Goal: Information Seeking & Learning: Learn about a topic

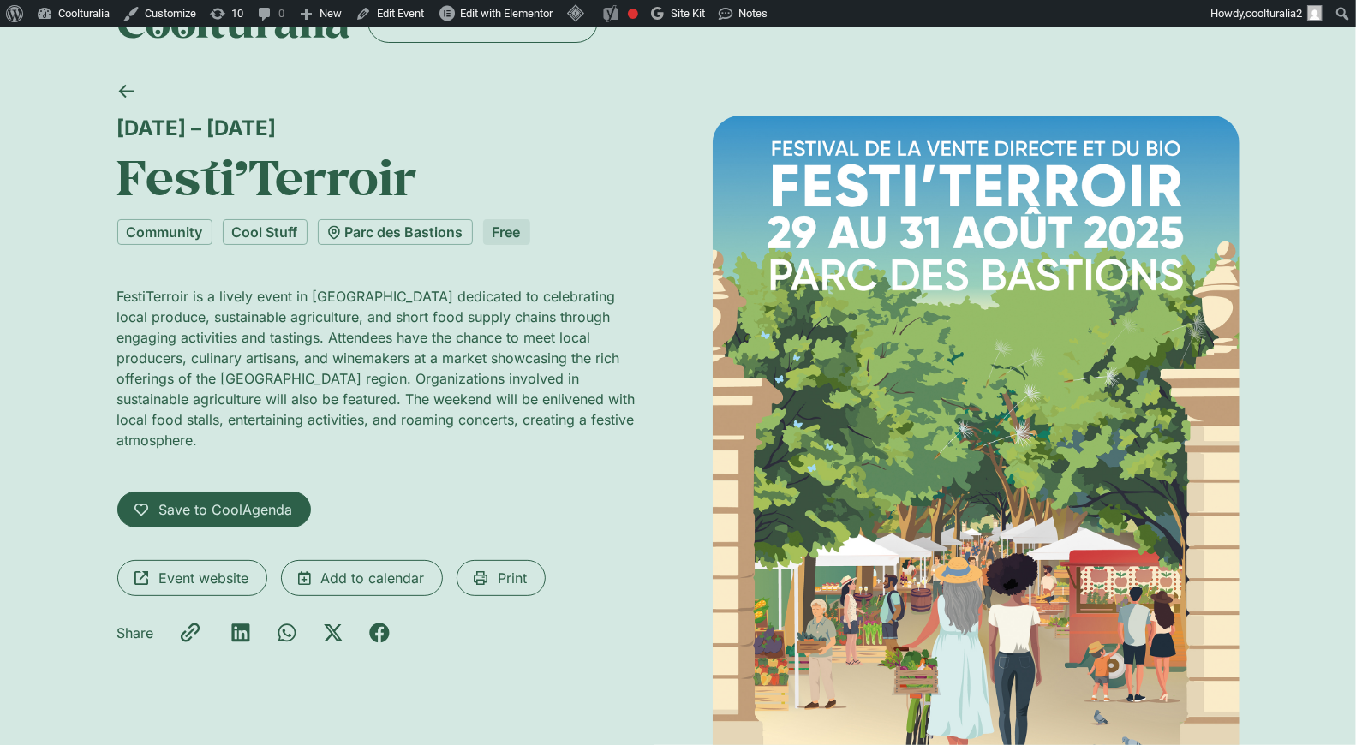
scroll to position [55, 0]
drag, startPoint x: 256, startPoint y: 123, endPoint x: 242, endPoint y: 128, distance: 15.2
click at [212, 134] on div "[DATE] – [DATE]" at bounding box center [380, 128] width 527 height 25
click at [339, 123] on div "29 – 31 August" at bounding box center [380, 128] width 527 height 25
drag, startPoint x: 246, startPoint y: 128, endPoint x: 99, endPoint y: 131, distance: 147.4
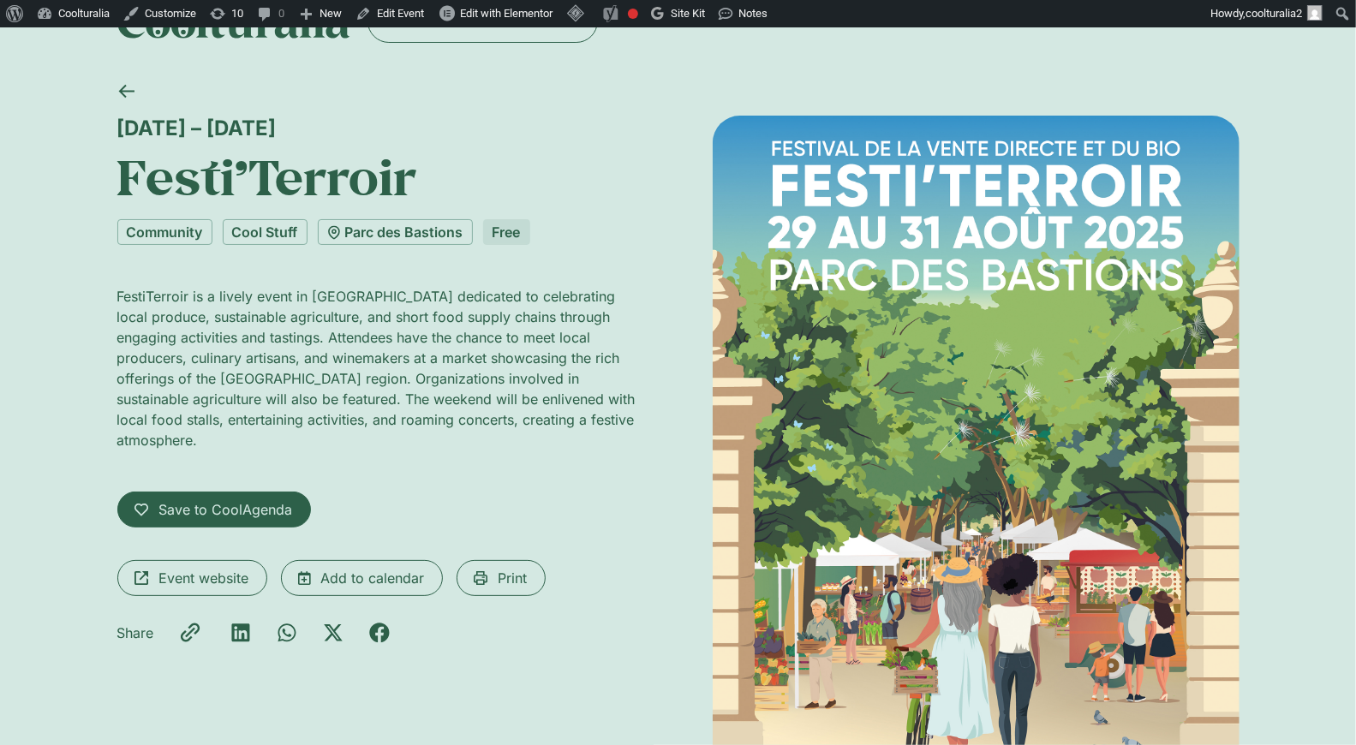
click at [99, 131] on div "29 – 31 August Festi’Terroir Community Cool Stuff Parc des Bastions Free FestiT…" at bounding box center [678, 483] width 1356 height 827
copy div "29 – 31 August"
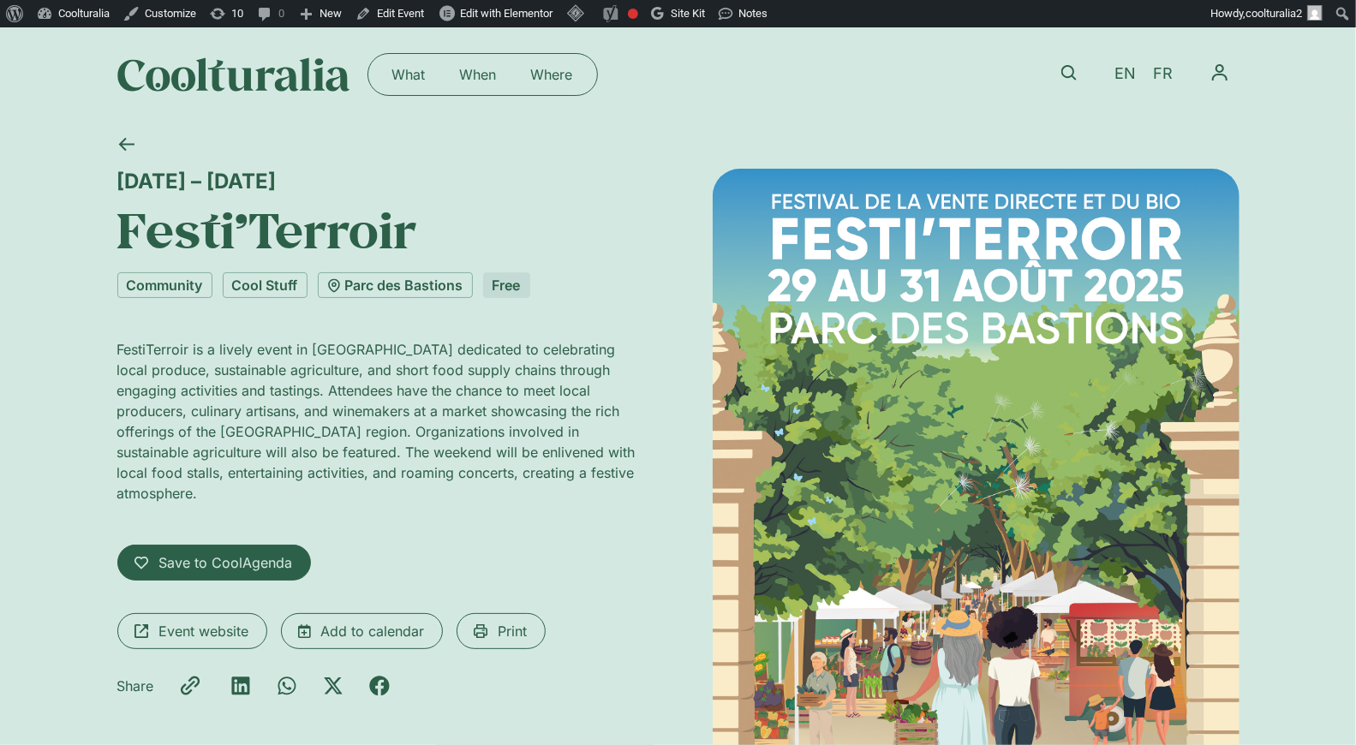
scroll to position [0, 0]
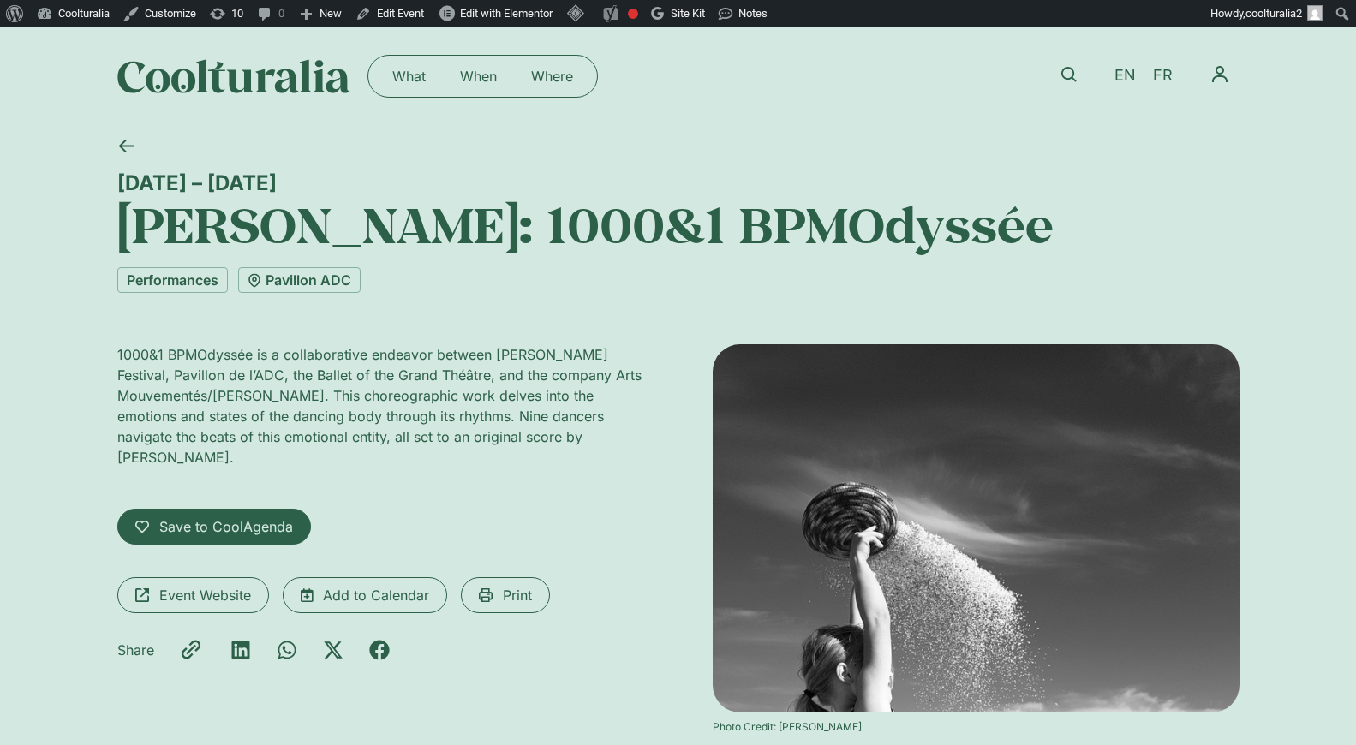
scroll to position [27, 0]
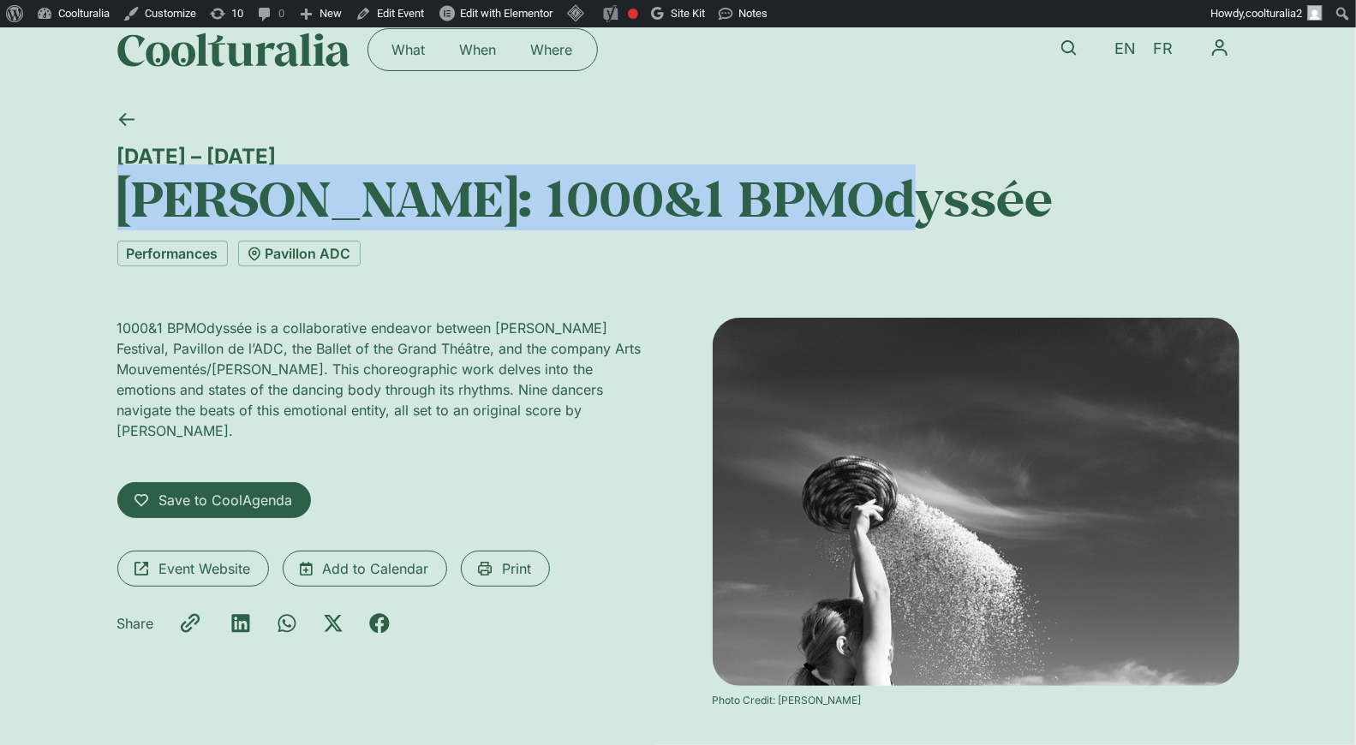
click at [80, 190] on div "28 August – 2 September La Bâtie: 1000&1 BPMOdyssée Performances Pavillon ADC 1…" at bounding box center [678, 435] width 1356 height 672
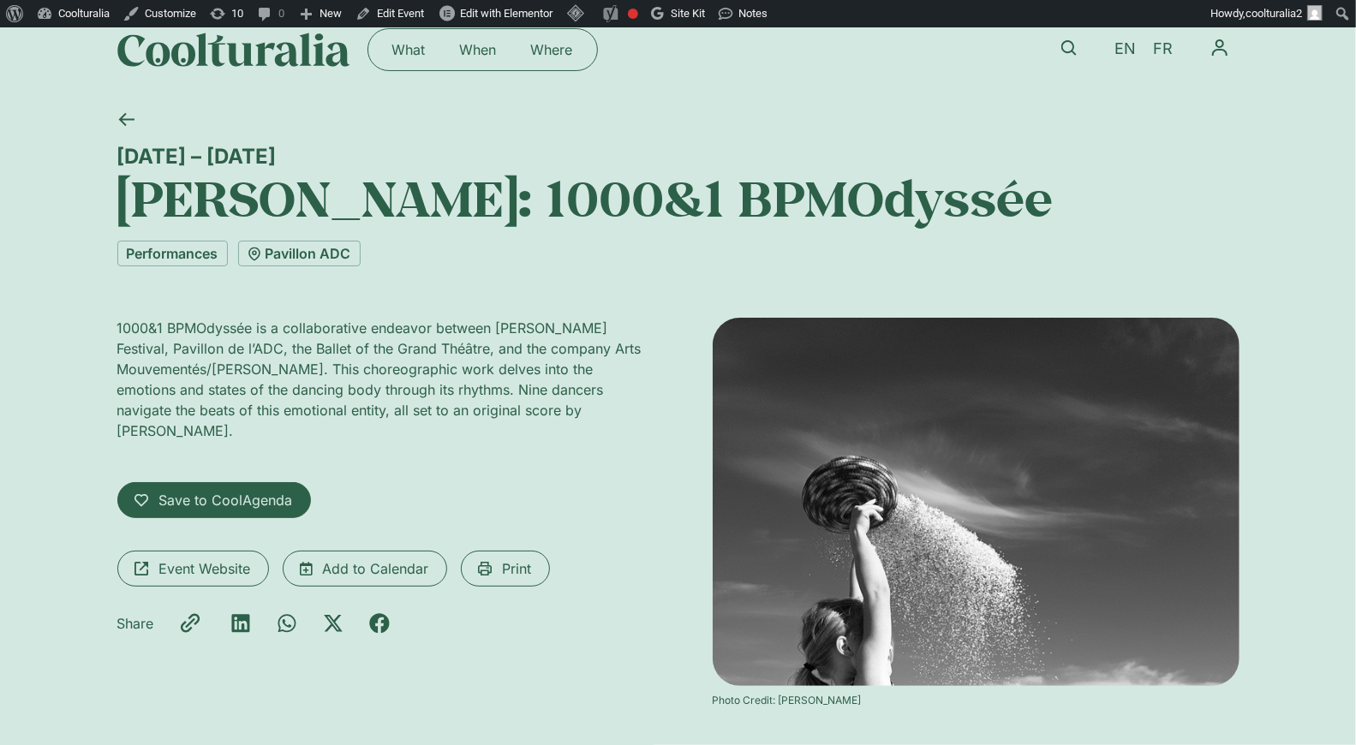
click at [376, 252] on div "Performances Pavillon ADC" at bounding box center [678, 254] width 1122 height 26
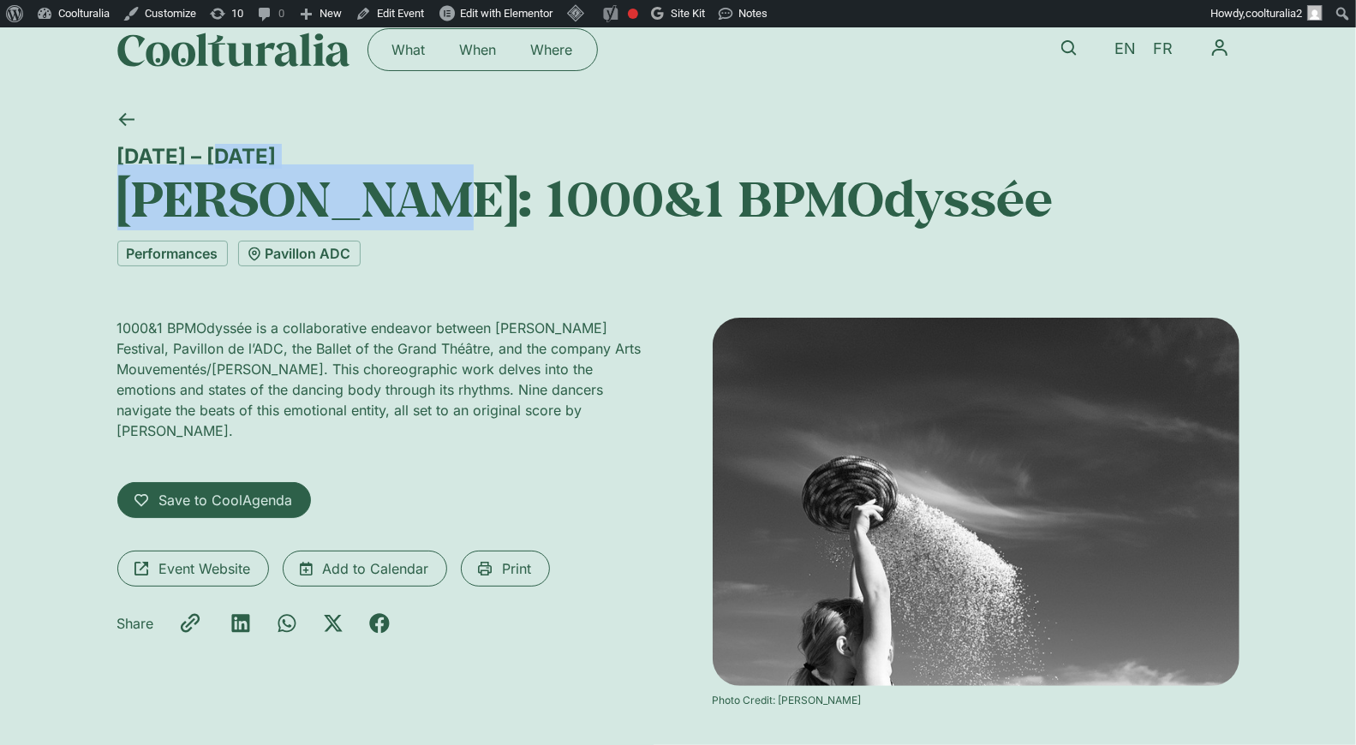
drag, startPoint x: 370, startPoint y: 165, endPoint x: 65, endPoint y: 145, distance: 305.7
click at [62, 145] on div "28 August – 2 September La Bâtie: 1000&1 BPMOdyssée Performances Pavillon ADC 1…" at bounding box center [678, 435] width 1356 height 672
click at [263, 207] on h1 "La Bâtie: 1000&1 BPMOdyssée" at bounding box center [678, 198] width 1122 height 58
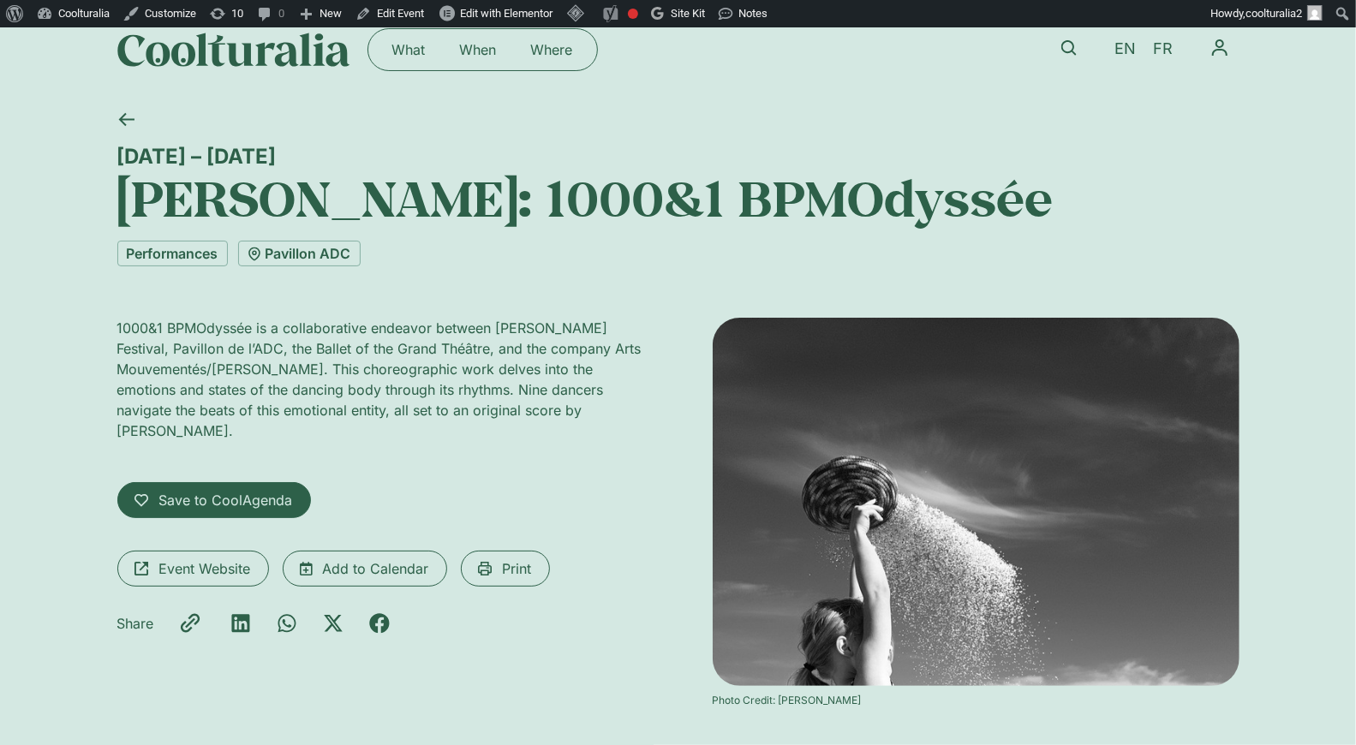
drag, startPoint x: 427, startPoint y: 155, endPoint x: 159, endPoint y: 142, distance: 267.6
click at [159, 142] on div "28 August – 2 September La Bâtie: 1000&1 BPMOdyssée" at bounding box center [678, 163] width 1122 height 129
copy div "28 August – 2 September"
click at [134, 118] on icon at bounding box center [126, 119] width 16 height 16
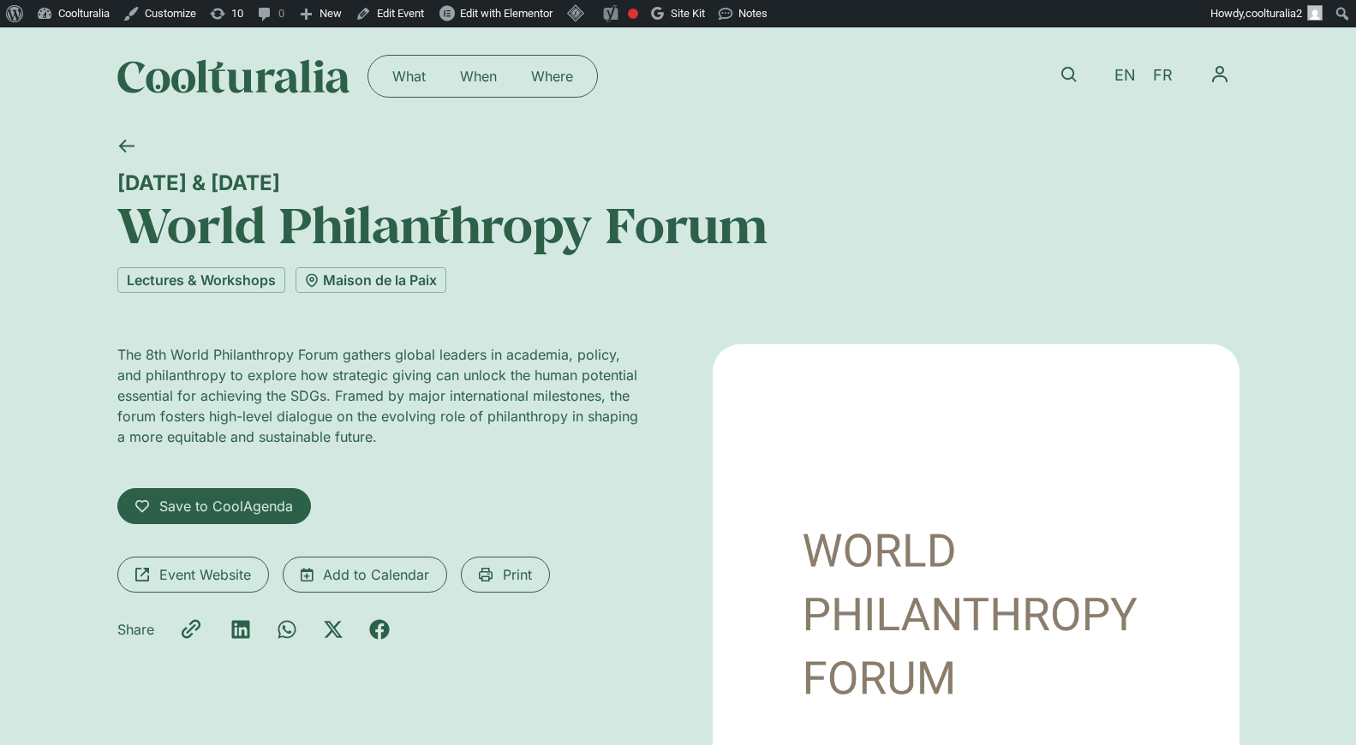
scroll to position [126, 0]
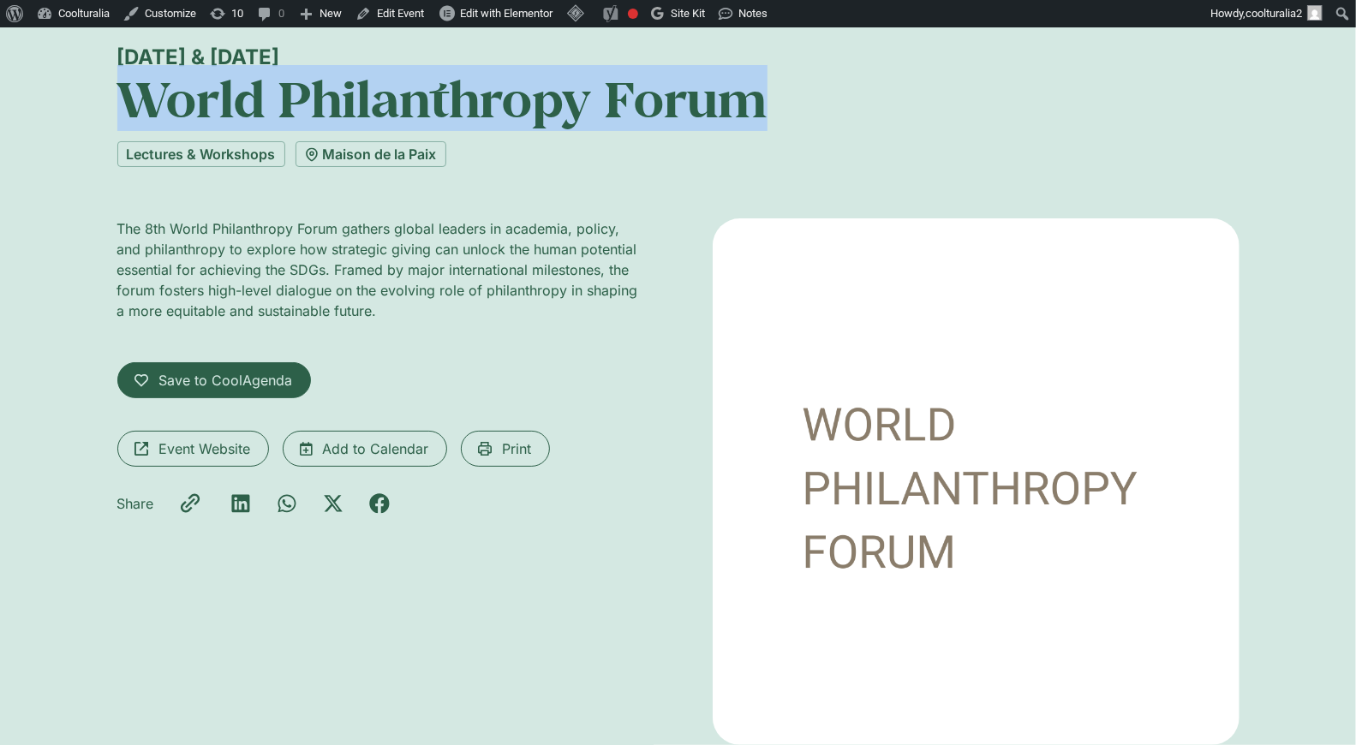
drag, startPoint x: 735, startPoint y: 103, endPoint x: 133, endPoint y: 111, distance: 602.3
click at [133, 111] on h1 "World Philanthropy Forum" at bounding box center [678, 98] width 1122 height 58
copy h1 "World Philanthropy Forum"
click at [550, 89] on h1 "World Philanthropy Forum" at bounding box center [678, 98] width 1122 height 58
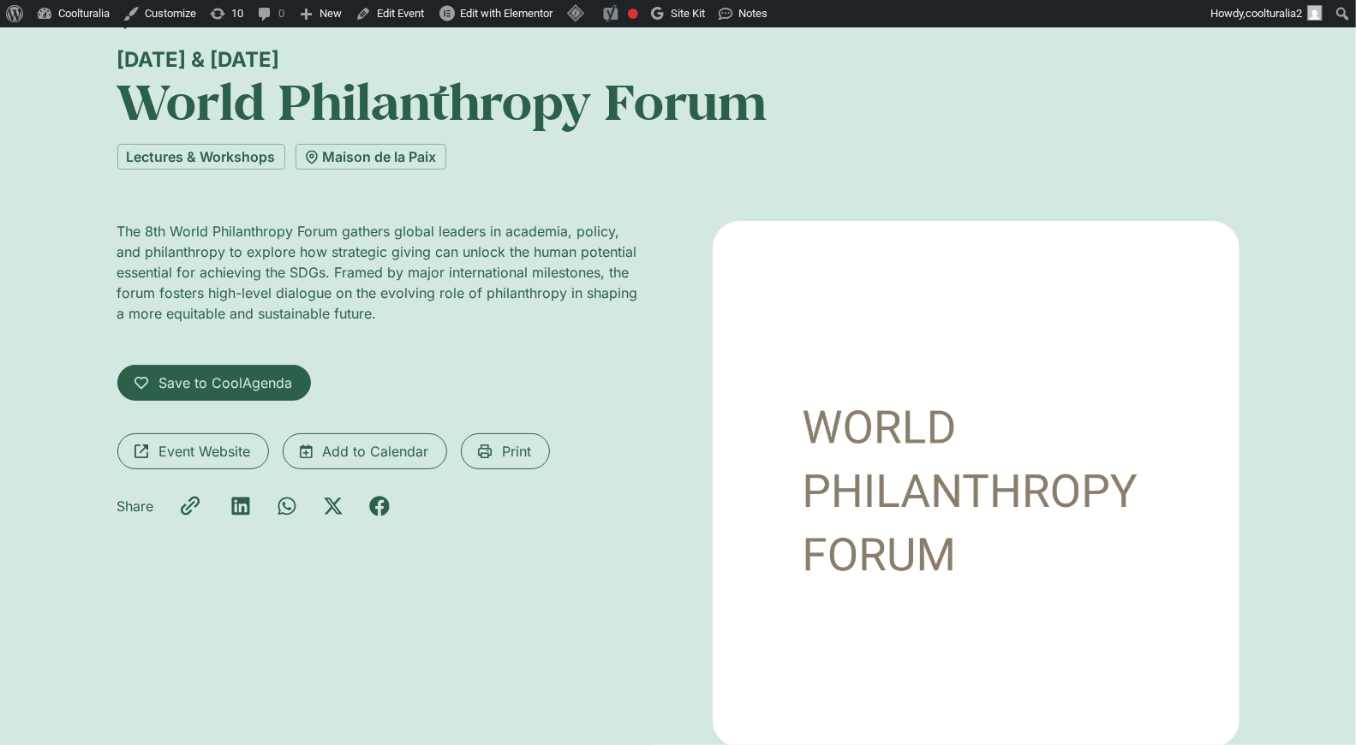
scroll to position [123, 0]
drag, startPoint x: 183, startPoint y: 38, endPoint x: 108, endPoint y: 43, distance: 75.6
click at [117, 43] on div "28 & 29 August World Philanthropy Forum" at bounding box center [678, 67] width 1122 height 129
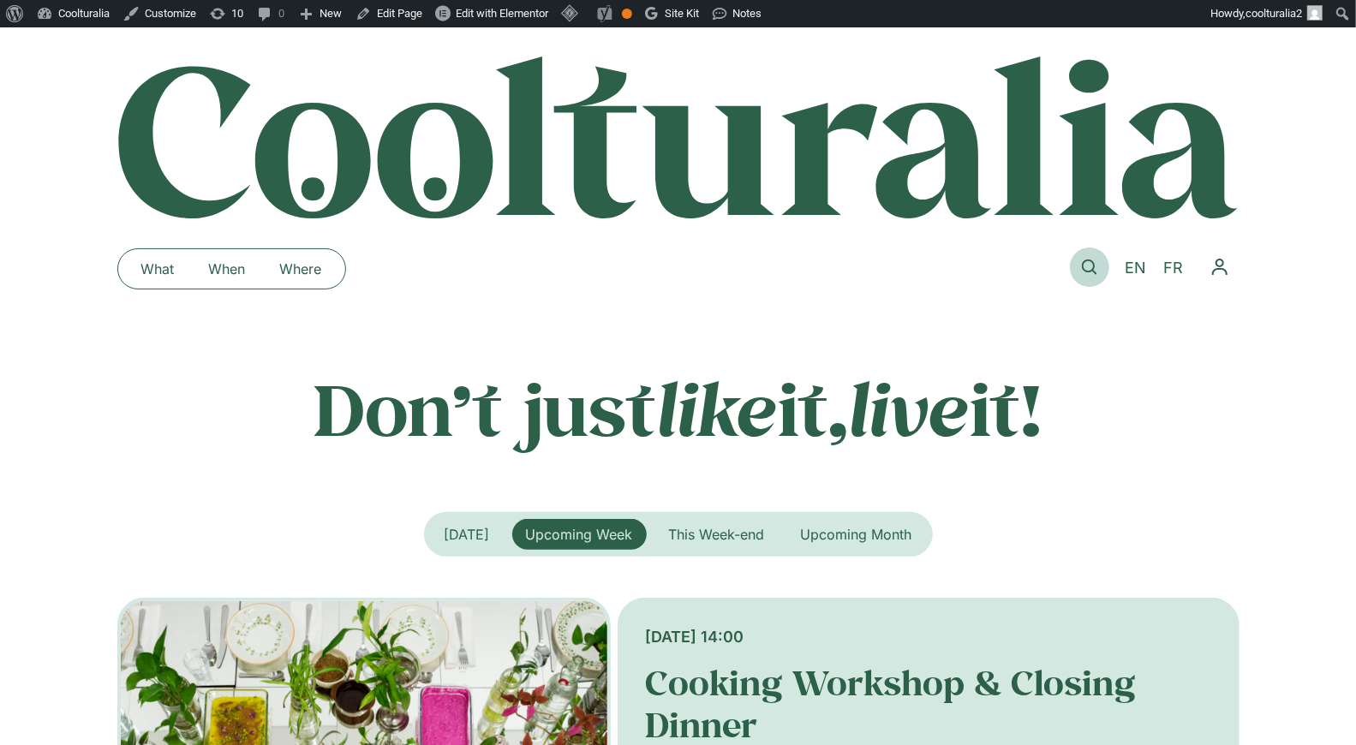
click at [1097, 267] on icon at bounding box center [1089, 267] width 15 height 15
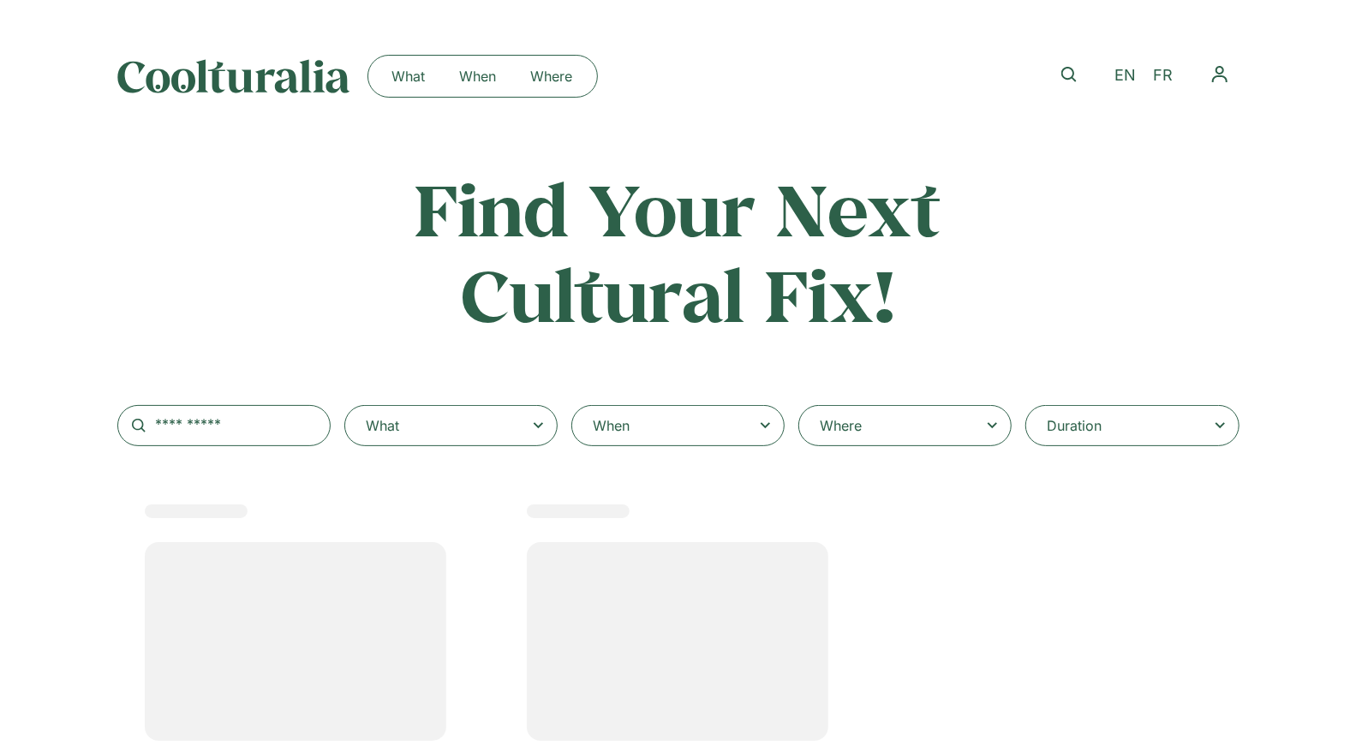
select select
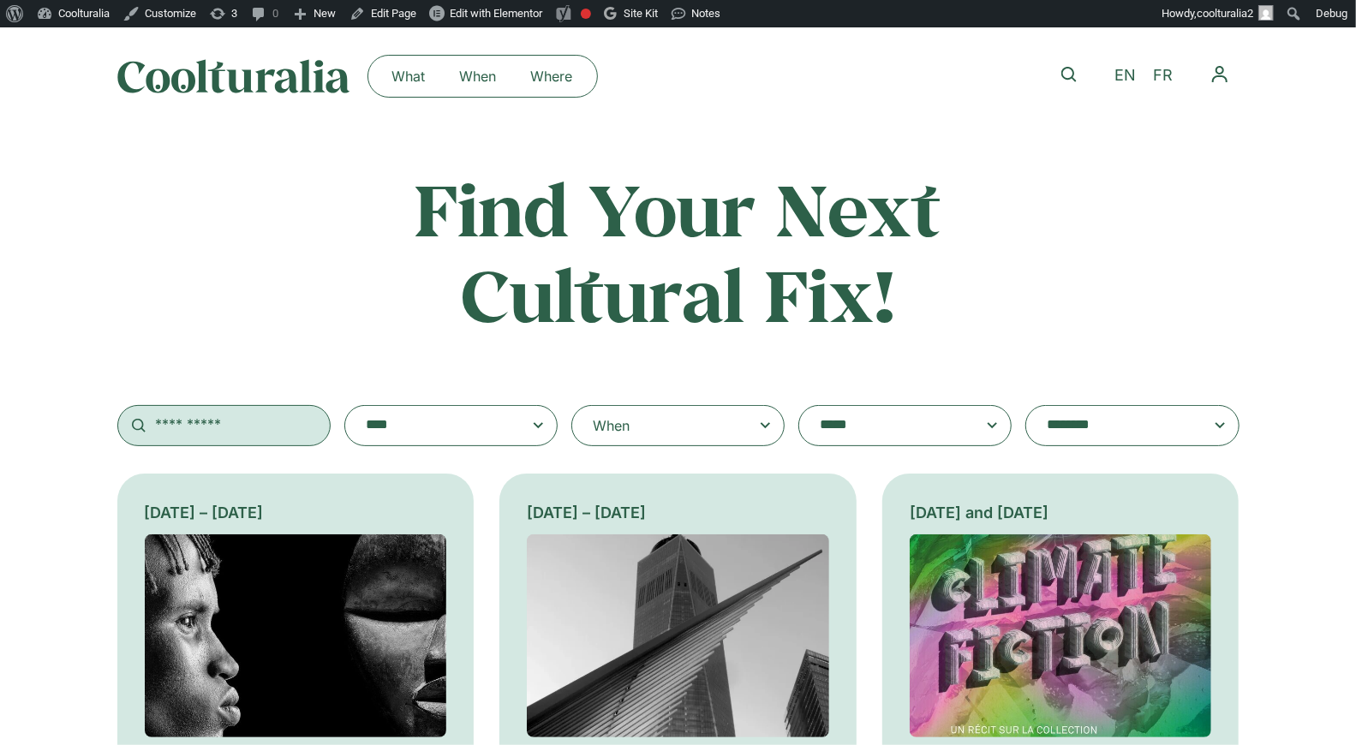
click at [221, 426] on input "text" at bounding box center [223, 425] width 213 height 41
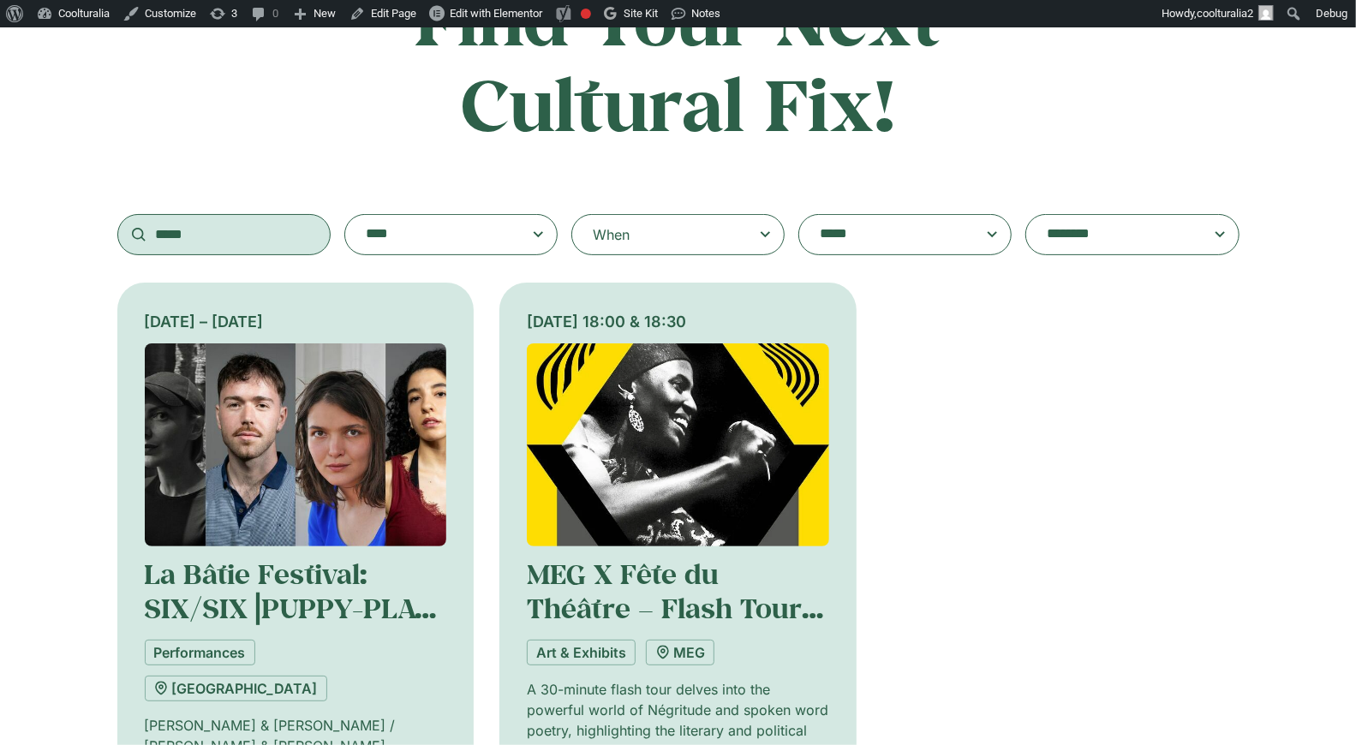
scroll to position [192, 0]
type input "*****"
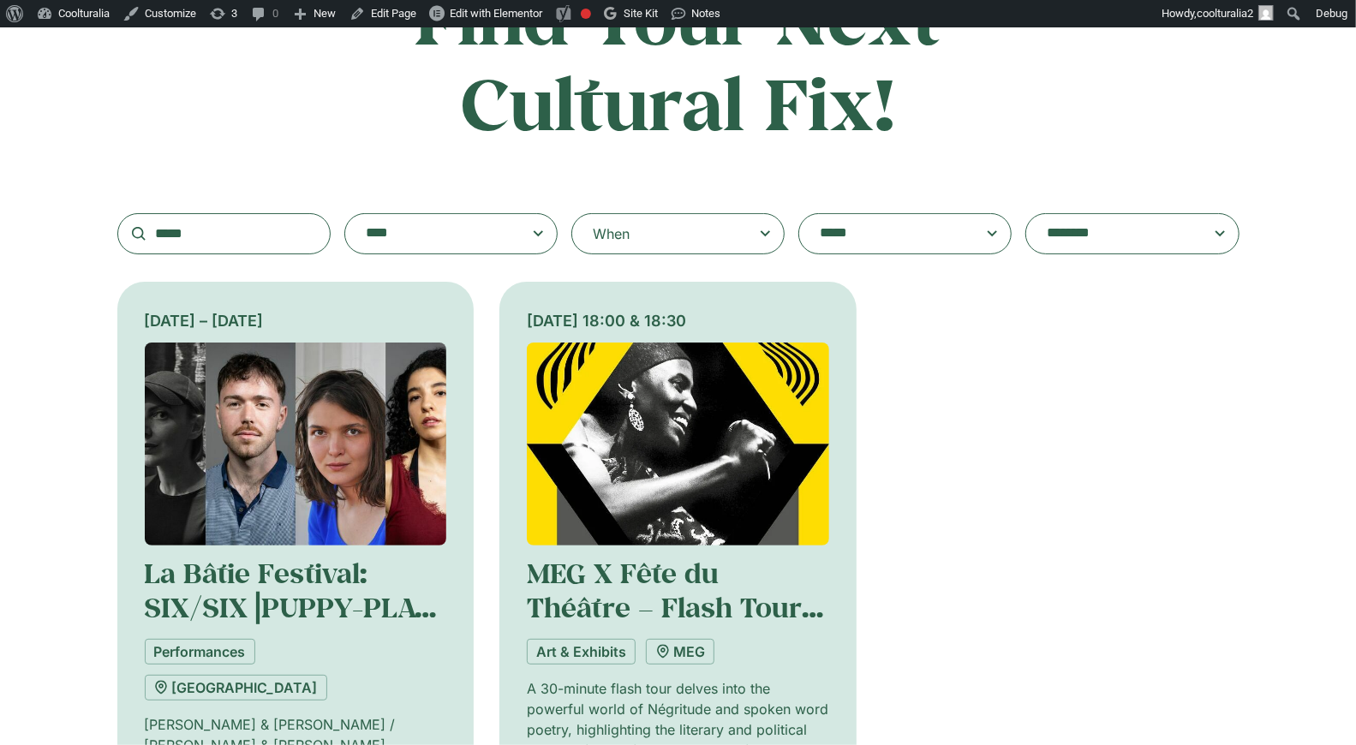
click at [363, 420] on img at bounding box center [296, 444] width 302 height 203
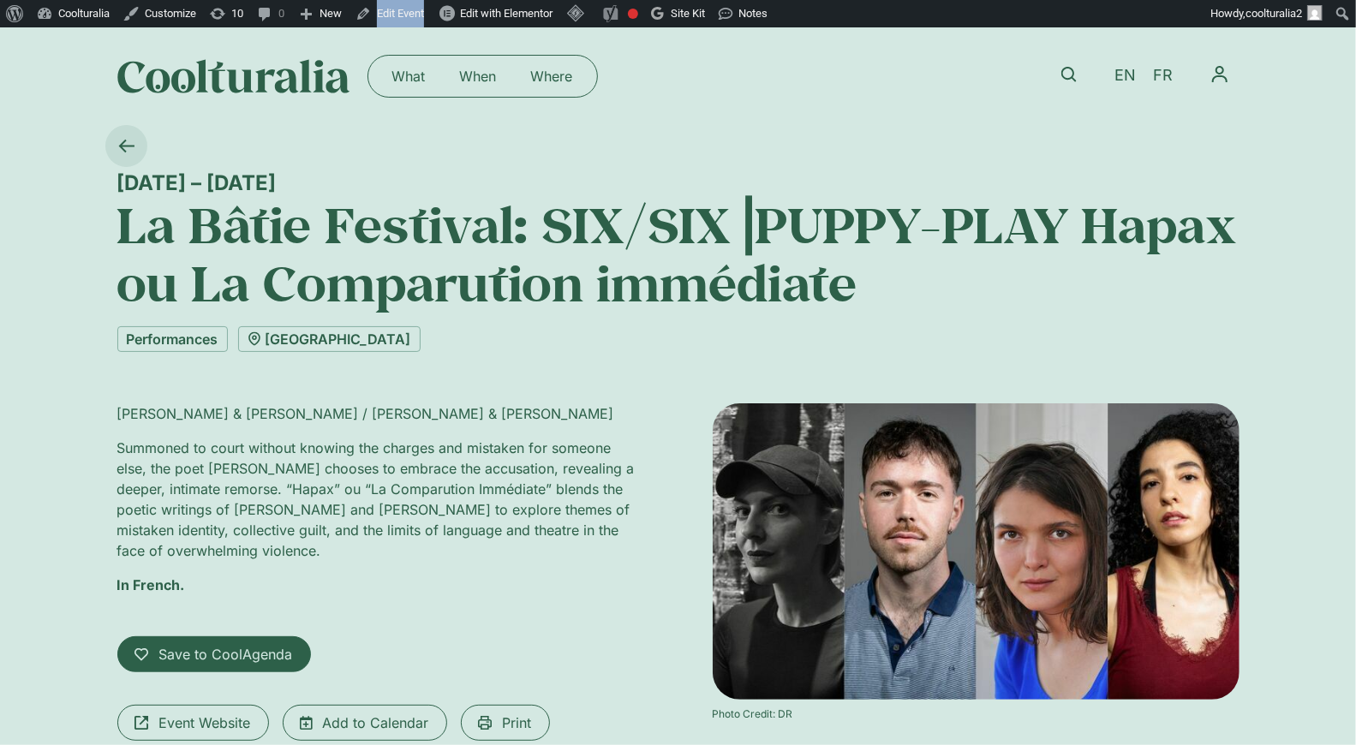
click at [129, 141] on icon at bounding box center [126, 146] width 16 height 16
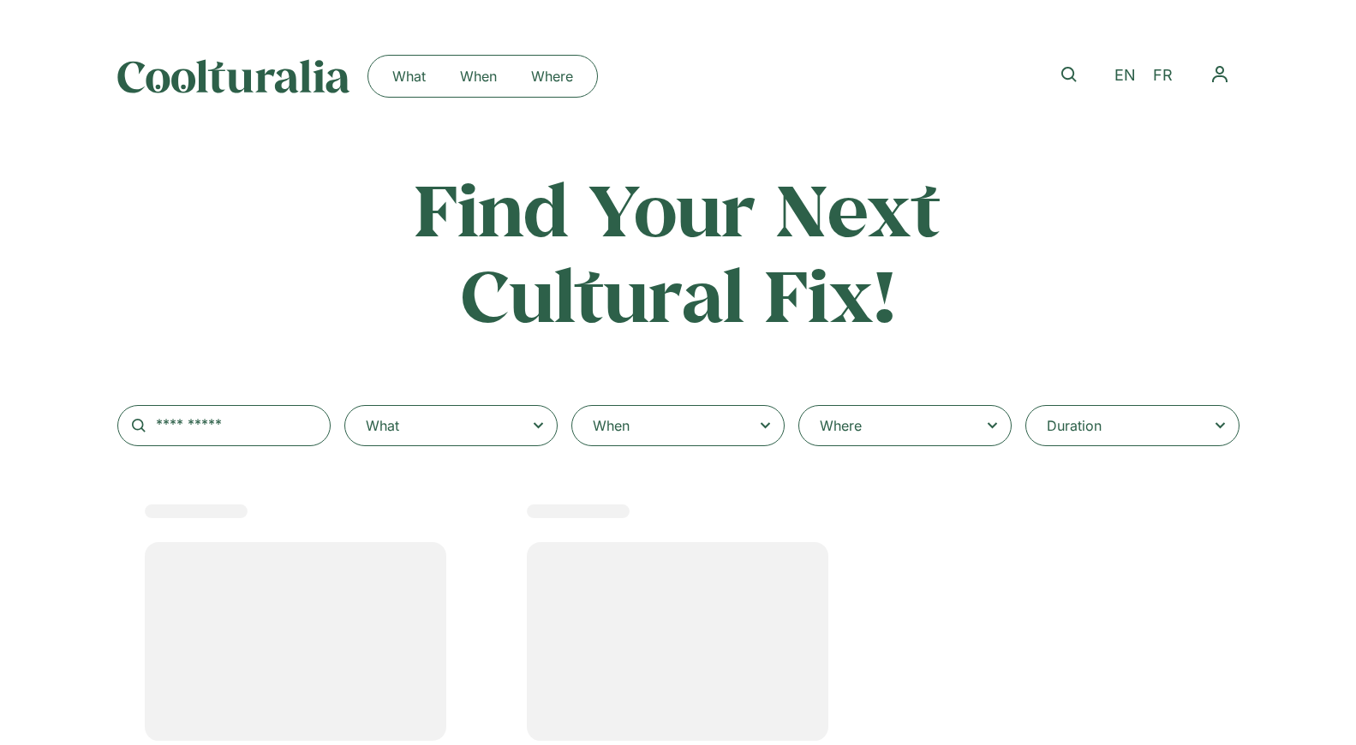
type input "*****"
select select
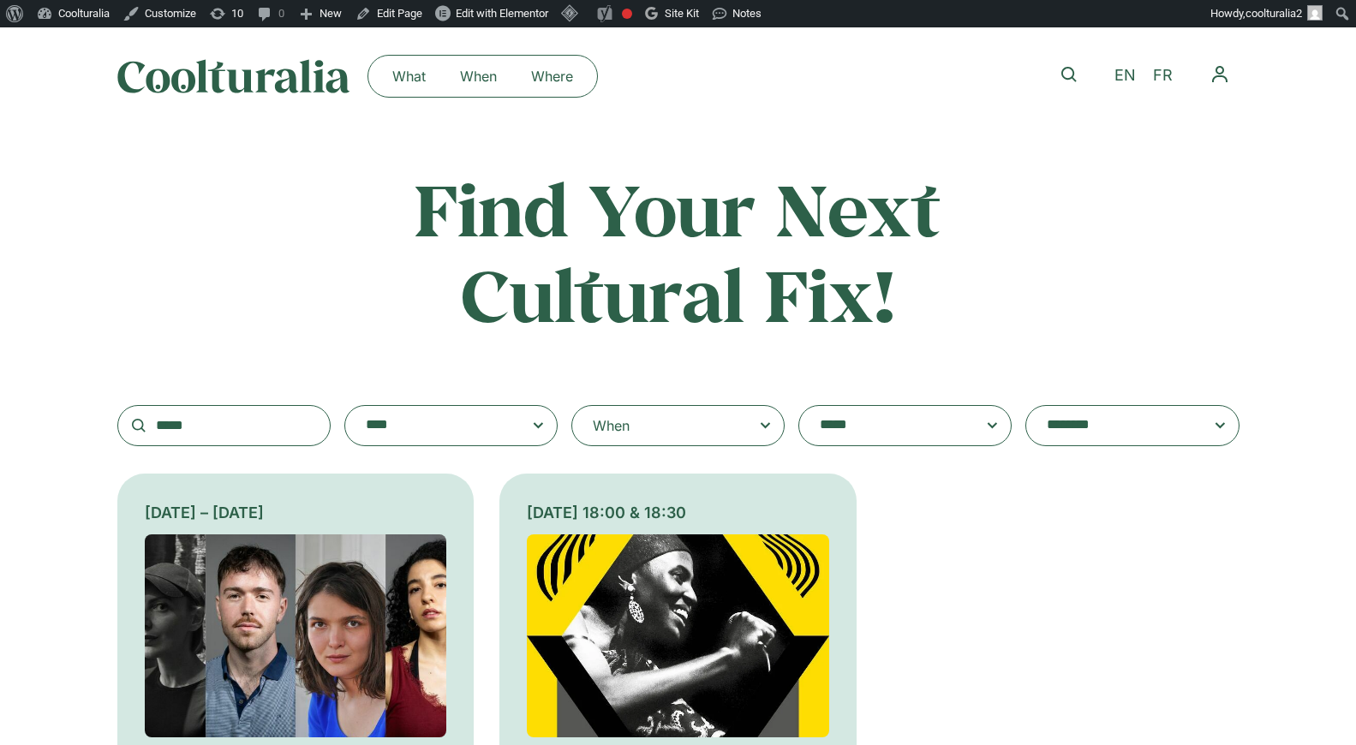
scroll to position [198, 0]
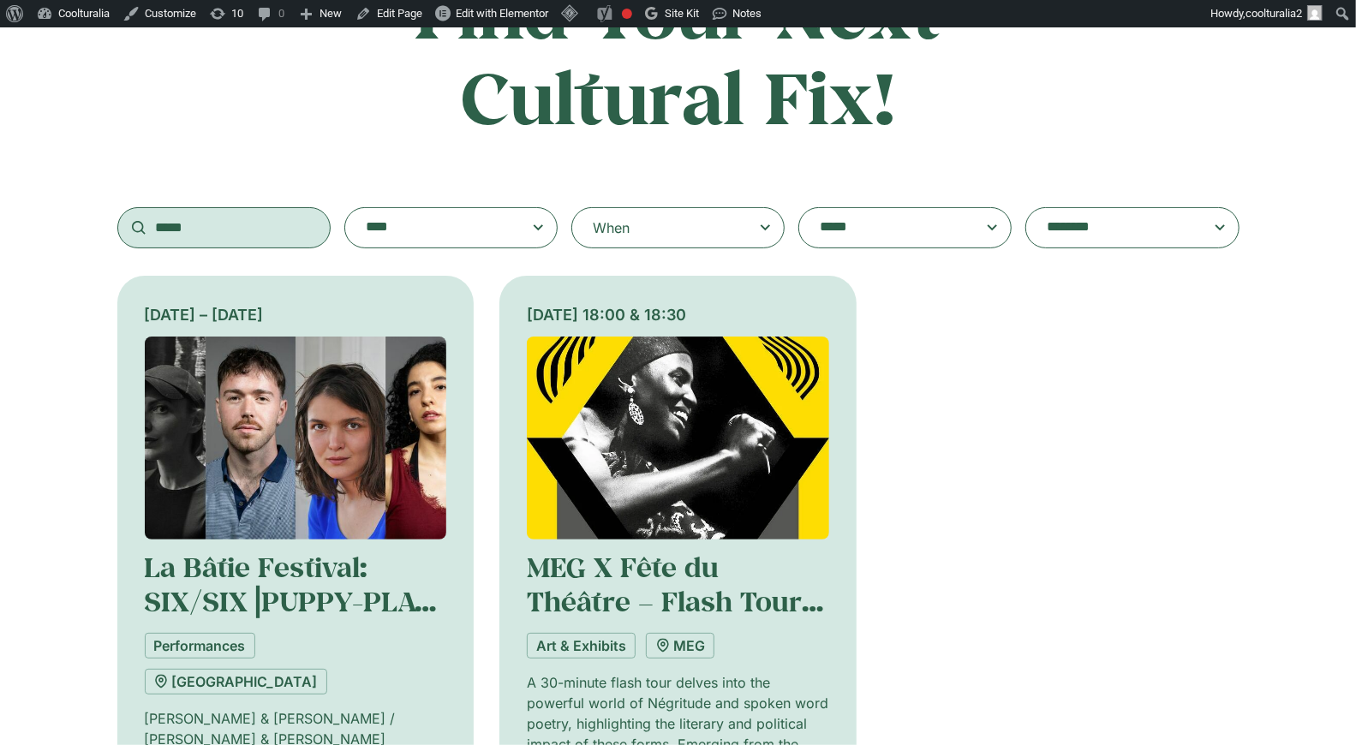
click at [178, 236] on input "*****" at bounding box center [223, 227] width 213 height 41
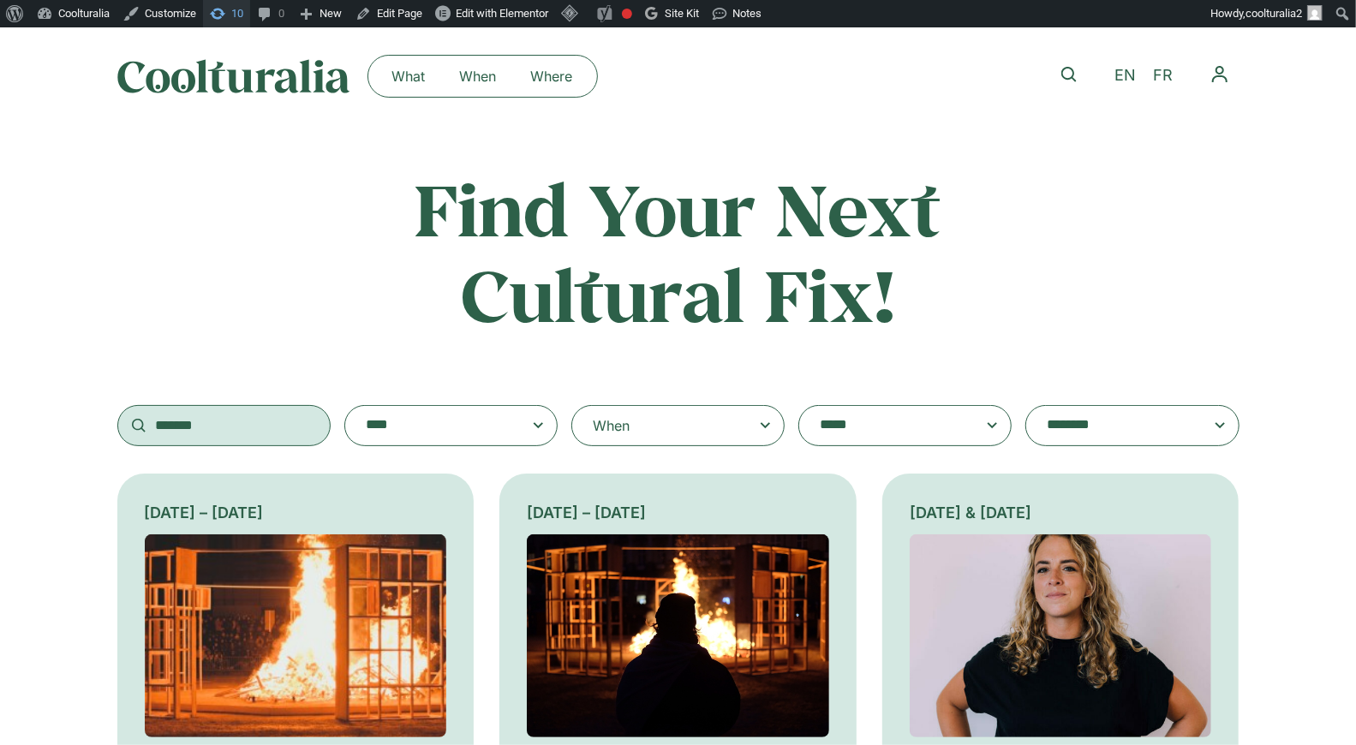
type input "*******"
